Goal: Task Accomplishment & Management: Complete application form

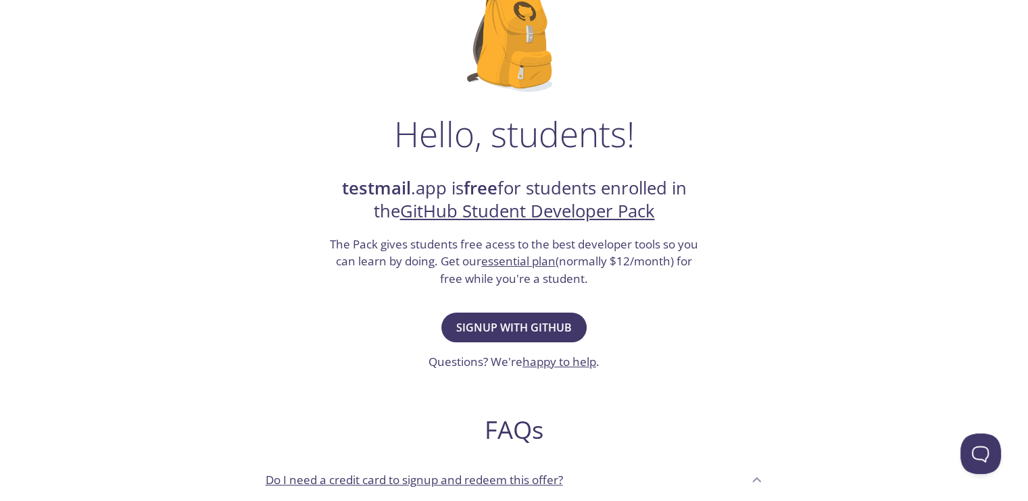
scroll to position [130, 0]
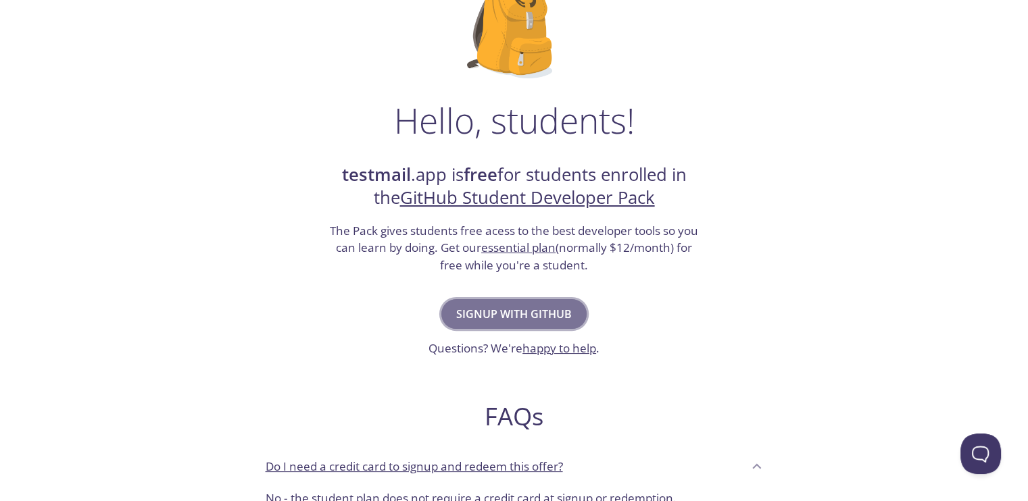
click at [542, 305] on span "Signup with GitHub" at bounding box center [514, 314] width 116 height 19
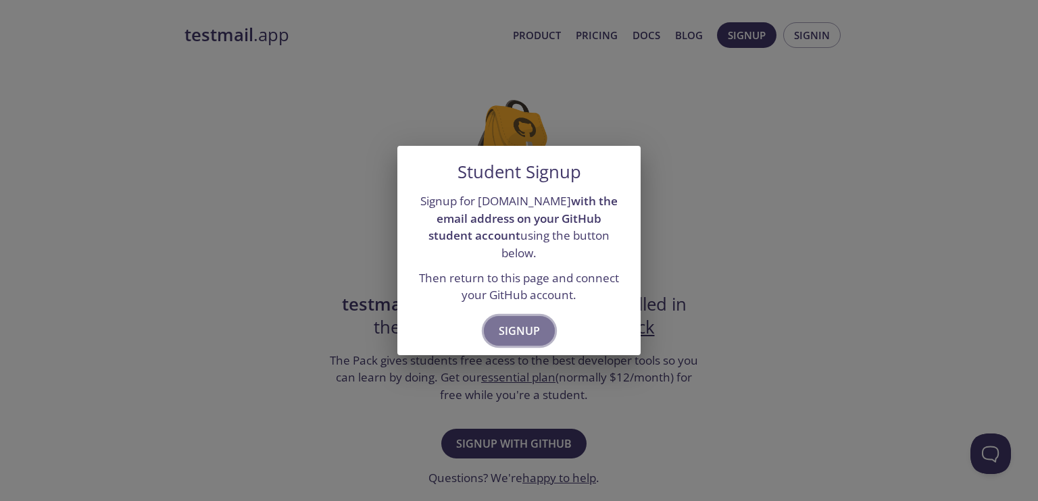
click at [532, 322] on span "Signup" at bounding box center [519, 331] width 41 height 19
click at [531, 322] on span "Signup" at bounding box center [519, 331] width 41 height 19
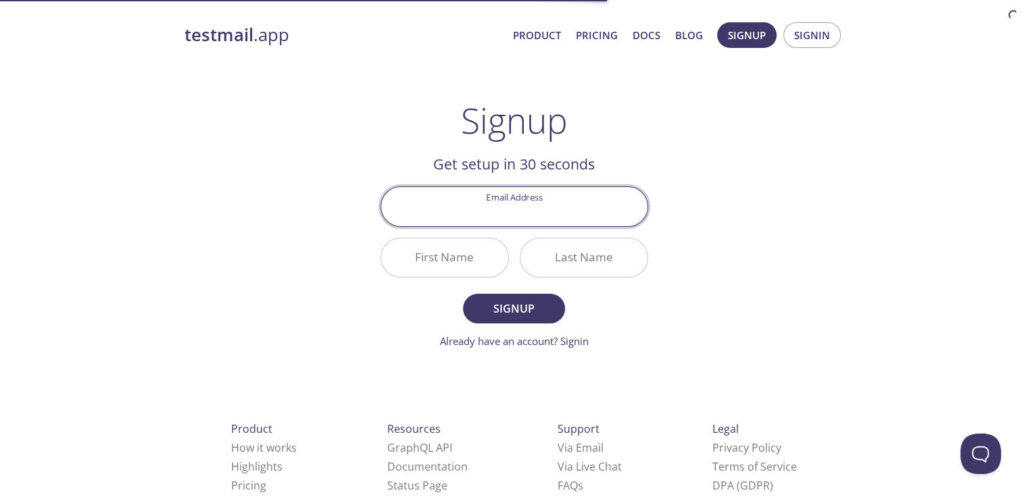
click at [534, 213] on input "Email Address" at bounding box center [514, 206] width 266 height 39
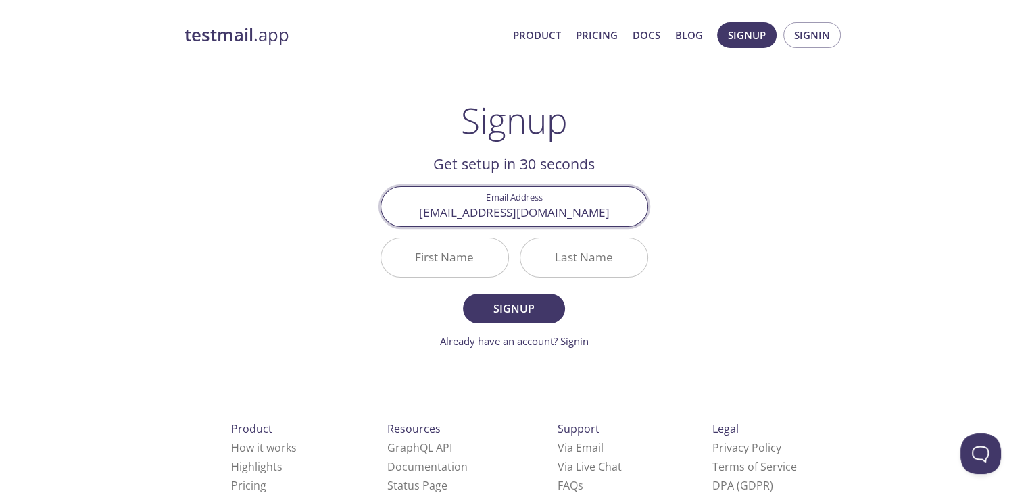
type input "[EMAIL_ADDRESS][DOMAIN_NAME]"
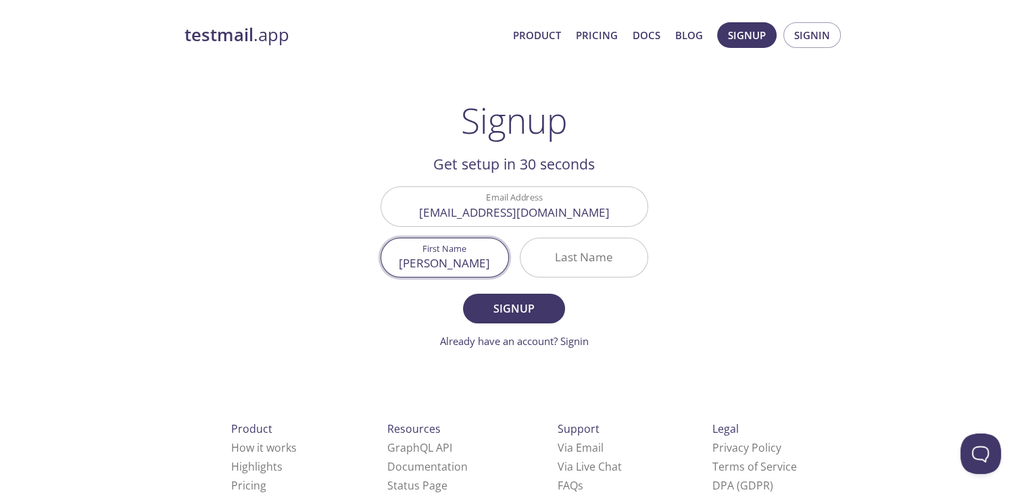
type input "[PERSON_NAME]"
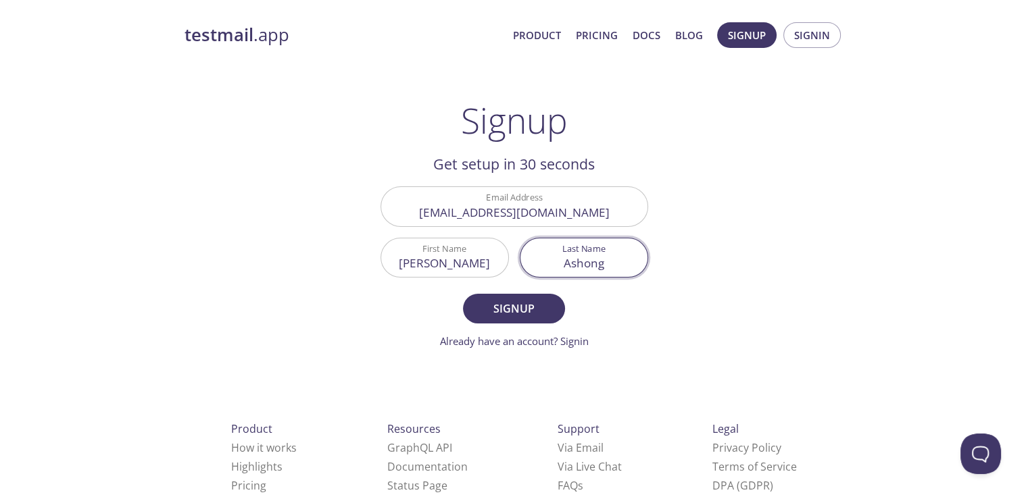
type input "Ashong"
click at [463, 294] on button "Signup" at bounding box center [513, 309] width 101 height 30
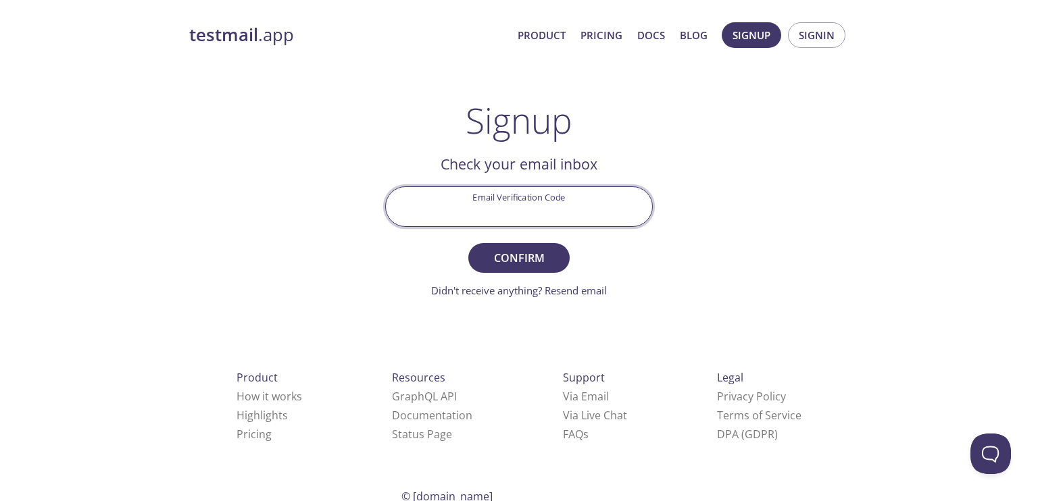
click at [555, 218] on input "Email Verification Code" at bounding box center [519, 206] width 266 height 39
paste input "NEDBAN8"
type input "NEDBAN8"
click at [468, 243] on button "Confirm" at bounding box center [518, 258] width 101 height 30
